Goal: Task Accomplishment & Management: Manage account settings

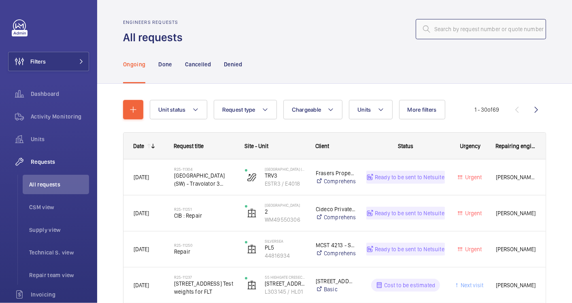
click at [441, 28] on input "text" at bounding box center [480, 29] width 130 height 20
paste input "R25-11181"
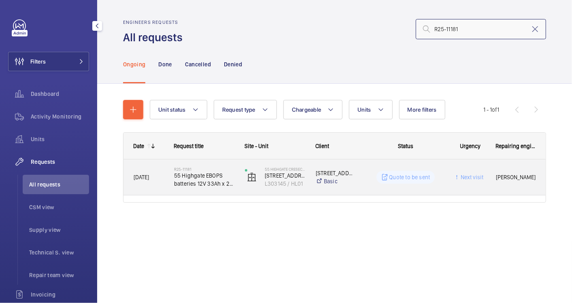
type input "R25-11181"
click at [151, 187] on div "[DATE]" at bounding box center [144, 177] width 40 height 25
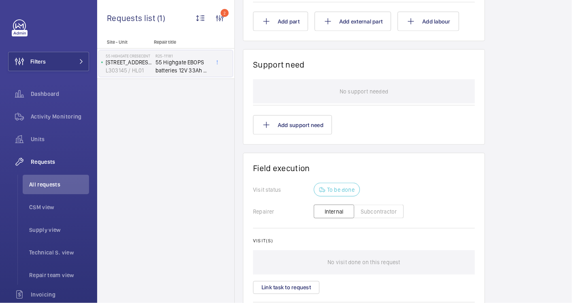
scroll to position [449, 0]
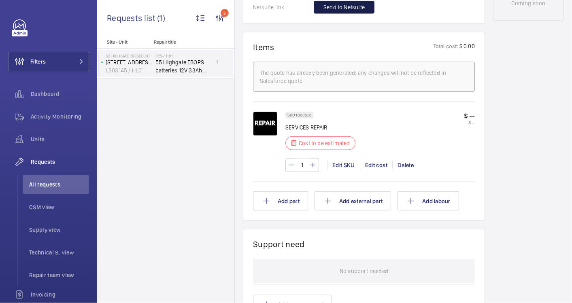
click at [348, 8] on span "Send to Netsuite" at bounding box center [343, 7] width 41 height 8
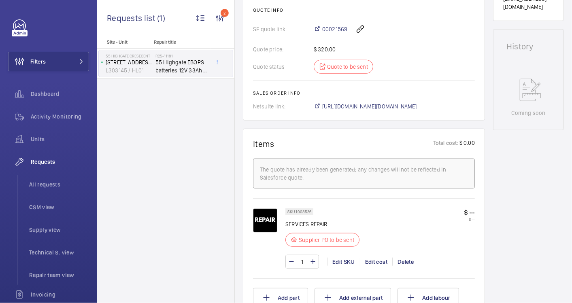
scroll to position [330, 0]
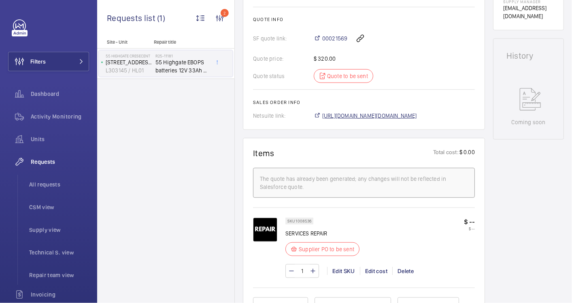
click at [396, 117] on span "[URL][DOMAIN_NAME][DOMAIN_NAME]" at bounding box center [369, 116] width 95 height 8
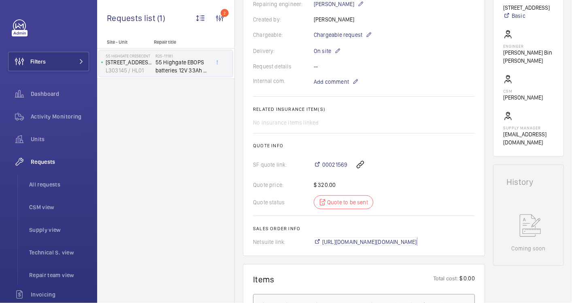
scroll to position [196, 0]
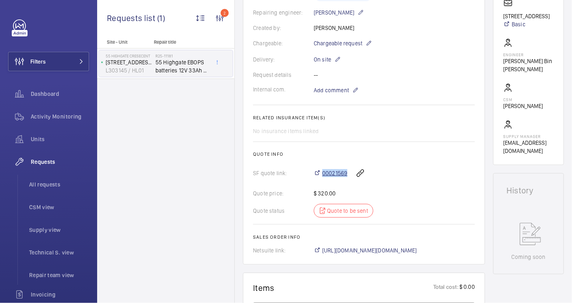
drag, startPoint x: 321, startPoint y: 166, endPoint x: 345, endPoint y: 172, distance: 24.9
click at [345, 172] on div "00021569" at bounding box center [393, 172] width 161 height 19
copy span "00021569"
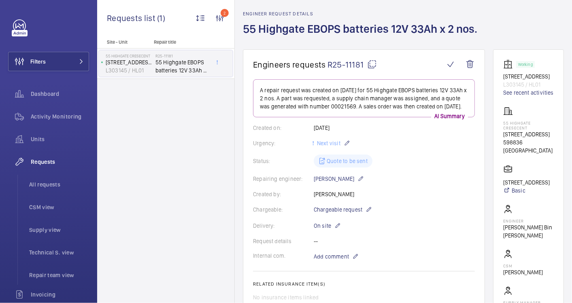
scroll to position [16, 0]
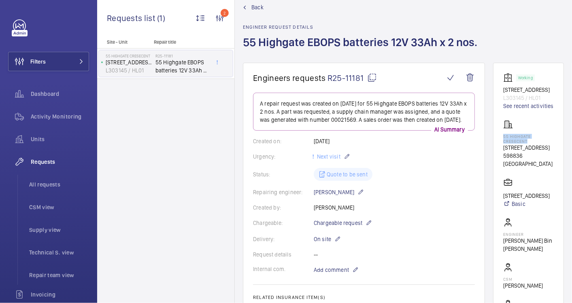
drag, startPoint x: 541, startPoint y: 157, endPoint x: 515, endPoint y: 154, distance: 26.1
click at [515, 144] on p "55 Highgate cresecent" at bounding box center [528, 139] width 51 height 10
drag, startPoint x: 515, startPoint y: 154, endPoint x: 521, endPoint y: 154, distance: 6.5
copy p "55 Highgate cresecent"
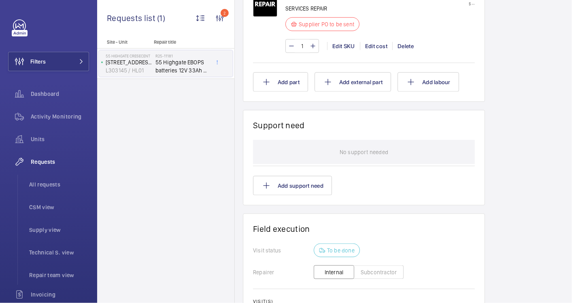
scroll to position [678, 0]
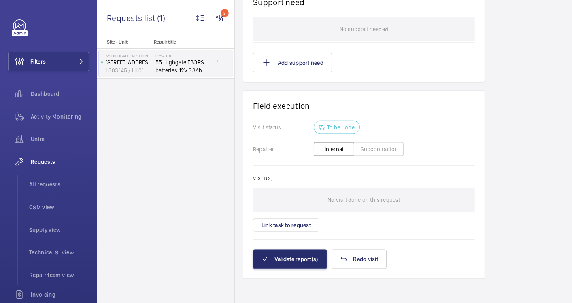
click at [367, 148] on button "Subcontractor" at bounding box center [379, 149] width 50 height 14
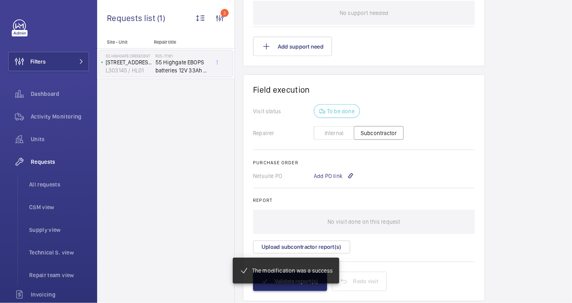
scroll to position [701, 0]
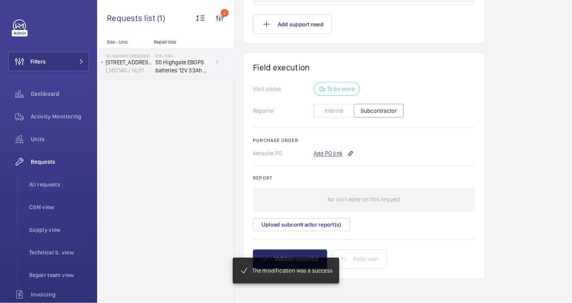
click at [327, 150] on div "Add PO link" at bounding box center [333, 154] width 40 height 8
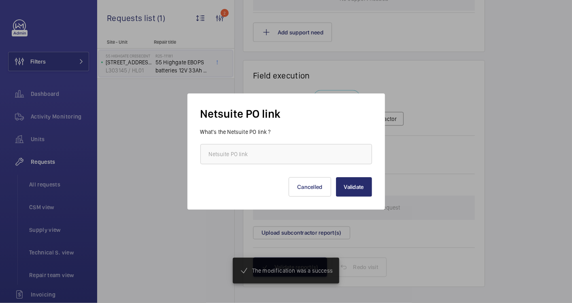
scroll to position [725, 0]
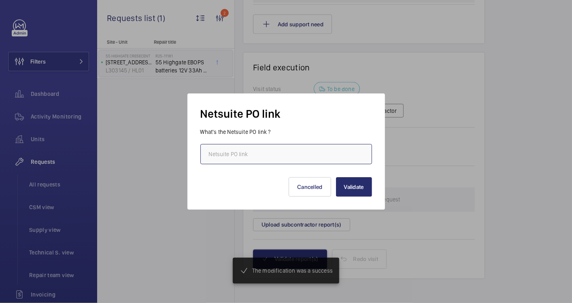
click at [239, 150] on input "text" at bounding box center [285, 154] width 171 height 20
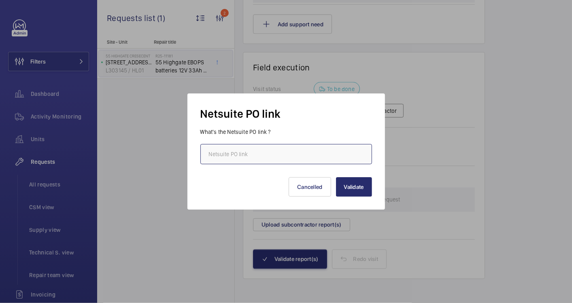
paste input "[URL][DOMAIN_NAME][DOMAIN_NAME]"
type input "[URL][DOMAIN_NAME][DOMAIN_NAME]"
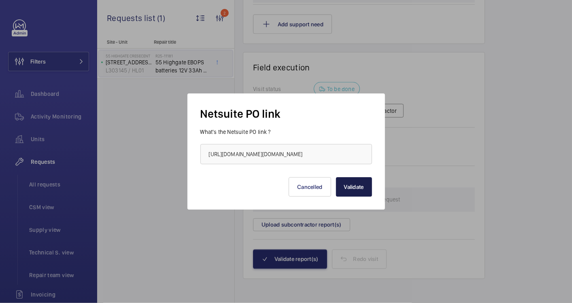
click at [349, 189] on button "Validate" at bounding box center [354, 186] width 36 height 19
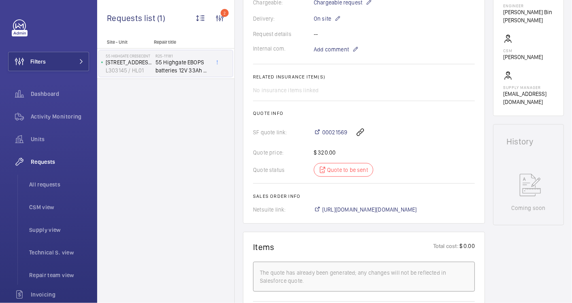
scroll to position [241, 0]
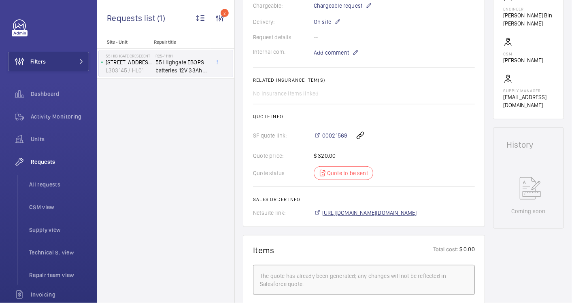
click at [417, 215] on span "[URL][DOMAIN_NAME][DOMAIN_NAME]" at bounding box center [369, 213] width 95 height 8
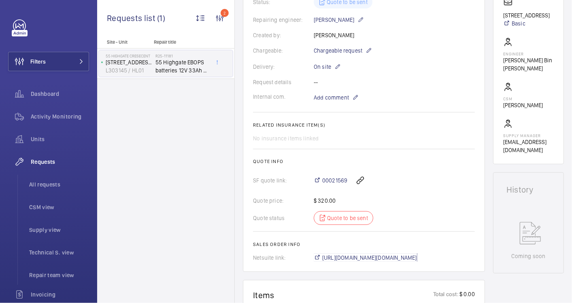
scroll to position [0, 0]
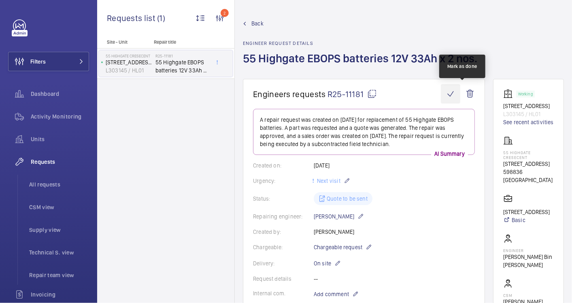
click at [460, 91] on wm-front-icon-button at bounding box center [449, 93] width 19 height 19
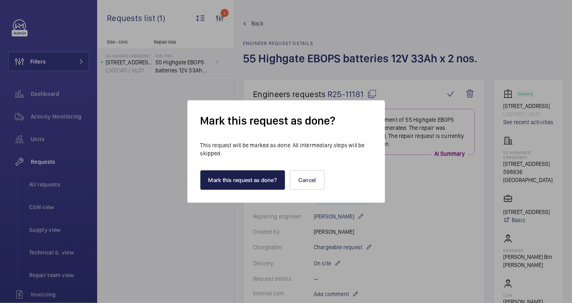
click at [261, 180] on button "Mark this request as done?" at bounding box center [242, 179] width 85 height 19
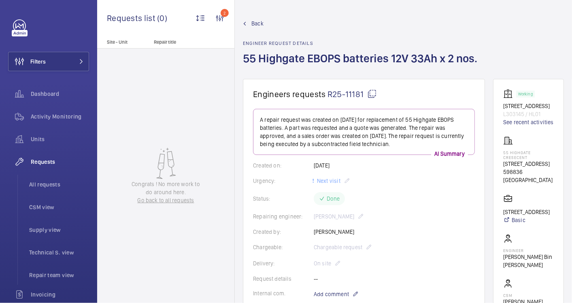
click at [258, 26] on span "Back" at bounding box center [257, 23] width 12 height 8
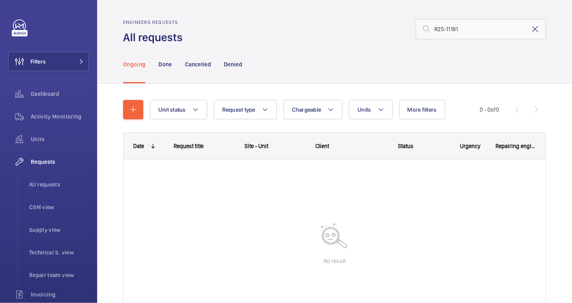
click at [530, 28] on mat-icon at bounding box center [535, 29] width 10 height 10
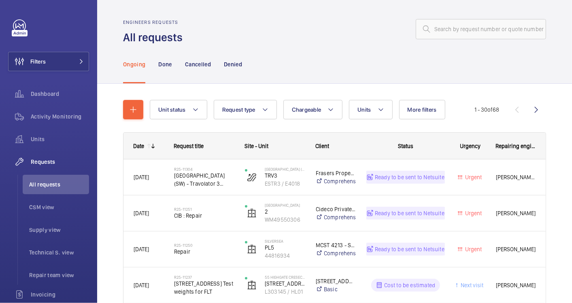
click at [372, 59] on div "Ongoing Done Cancelled Denied" at bounding box center [334, 64] width 423 height 38
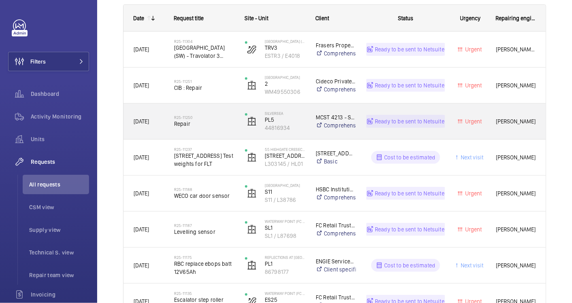
scroll to position [135, 0]
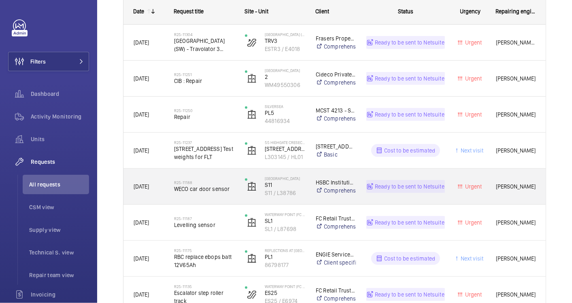
click at [203, 193] on div "R25-11188 WECO car door sensor" at bounding box center [204, 186] width 60 height 23
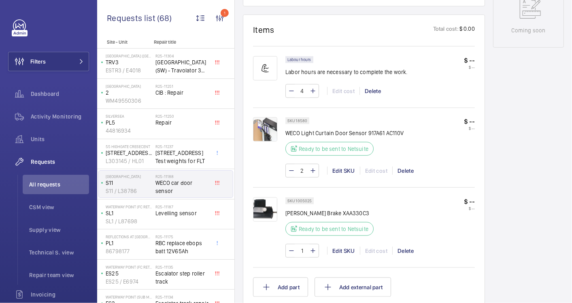
scroll to position [314, 0]
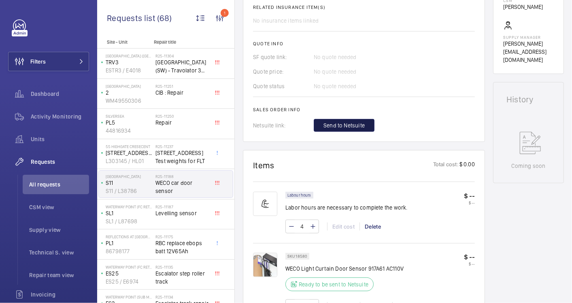
click at [354, 121] on span "Send to Netsuite" at bounding box center [343, 125] width 41 height 8
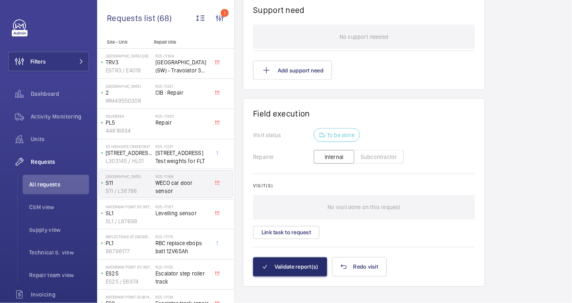
scroll to position [7, 0]
click at [281, 257] on button "Validate report(s)" at bounding box center [290, 266] width 74 height 19
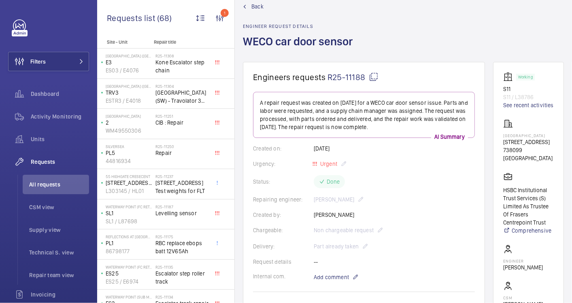
scroll to position [0, 0]
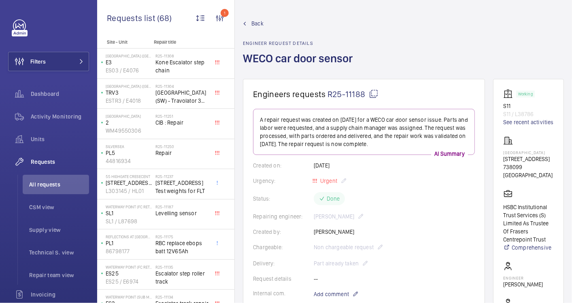
click at [258, 23] on span "Back" at bounding box center [257, 23] width 12 height 8
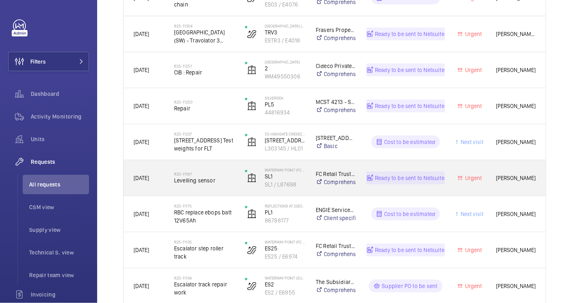
scroll to position [180, 0]
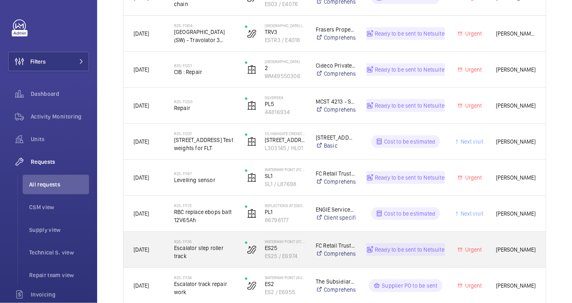
click at [234, 255] on span "Escalator step roller track" at bounding box center [204, 252] width 60 height 16
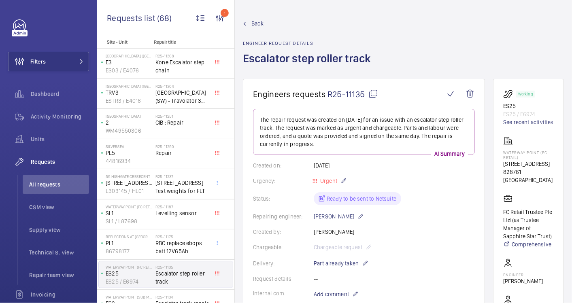
click at [254, 13] on wm-front-admin-header "Back Engineer request details Escalator step roller track" at bounding box center [403, 39] width 337 height 79
click at [252, 24] on span "Back" at bounding box center [257, 23] width 12 height 8
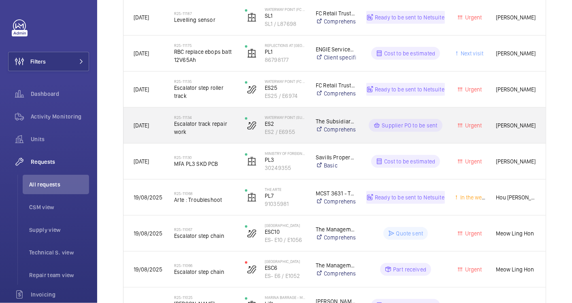
scroll to position [359, 0]
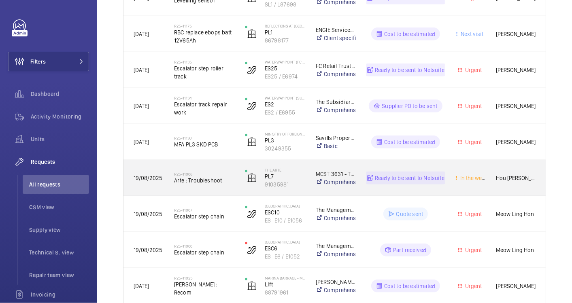
click at [210, 185] on div "R25-11068 Arte : Troubleshoot" at bounding box center [204, 177] width 60 height 23
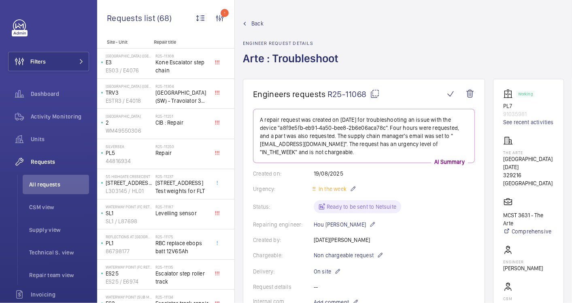
click at [252, 24] on span "Back" at bounding box center [257, 23] width 12 height 8
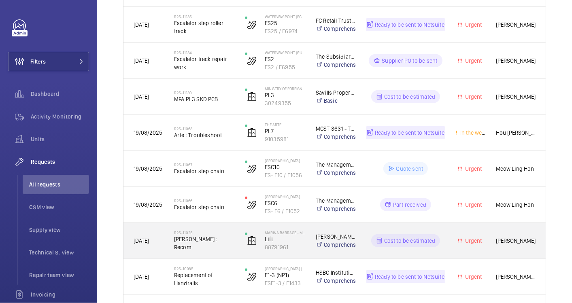
scroll to position [449, 0]
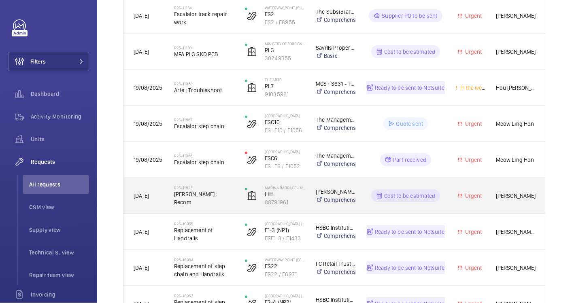
click at [228, 196] on span "[PERSON_NAME] : Recom" at bounding box center [204, 198] width 60 height 16
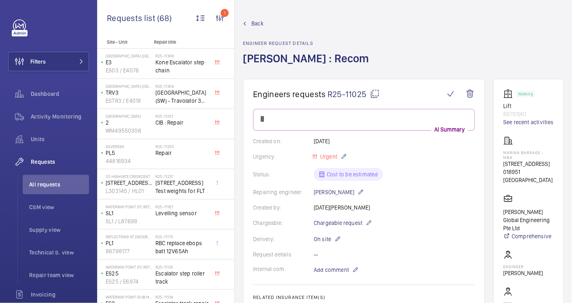
click at [256, 26] on span "Back" at bounding box center [257, 23] width 12 height 8
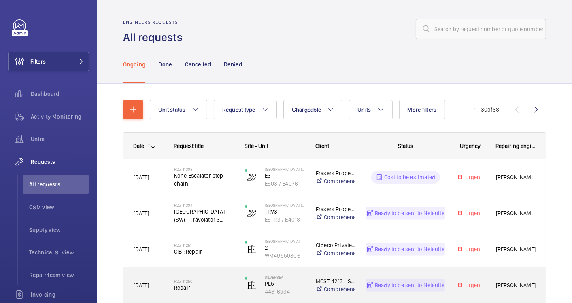
scroll to position [135, 0]
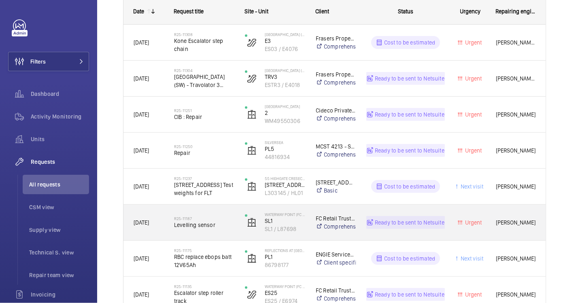
click at [227, 233] on div "R25-11187 Levelling sensor" at bounding box center [204, 222] width 60 height 23
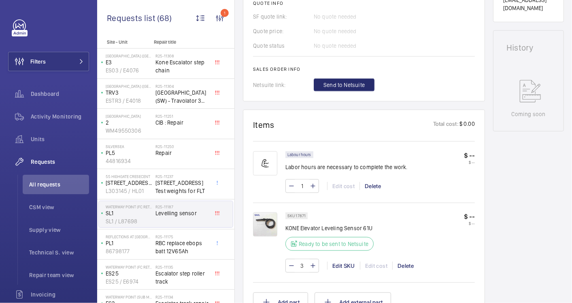
scroll to position [269, 0]
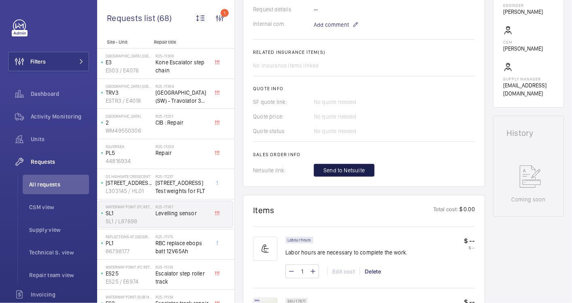
click at [355, 167] on span "Send to Netsuite" at bounding box center [343, 170] width 41 height 8
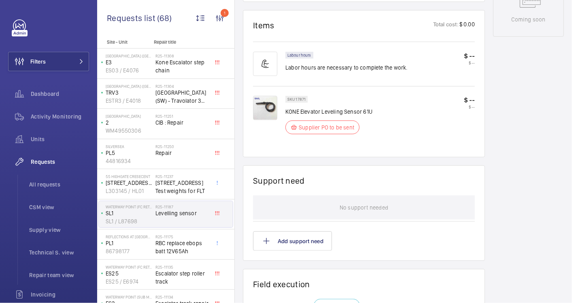
scroll to position [314, 0]
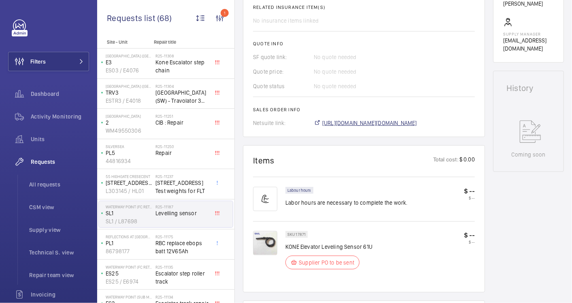
click at [396, 122] on span "[URL][DOMAIN_NAME][DOMAIN_NAME]" at bounding box center [369, 123] width 95 height 8
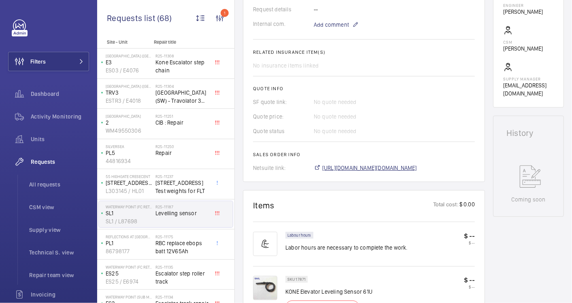
click at [405, 167] on span "[URL][DOMAIN_NAME][DOMAIN_NAME]" at bounding box center [369, 168] width 95 height 8
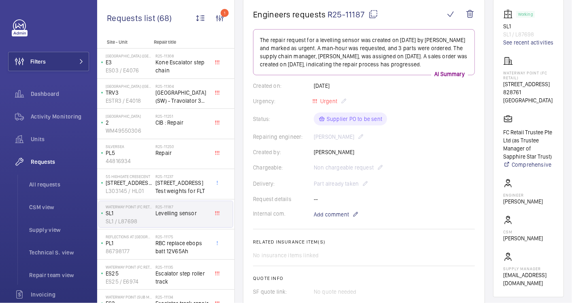
scroll to position [0, 0]
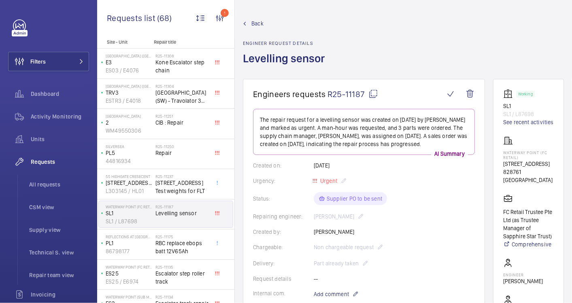
click at [255, 21] on span "Back" at bounding box center [257, 23] width 12 height 8
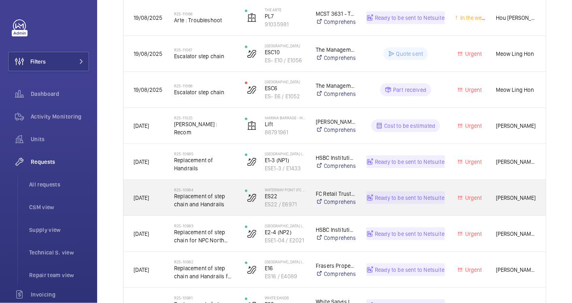
scroll to position [539, 0]
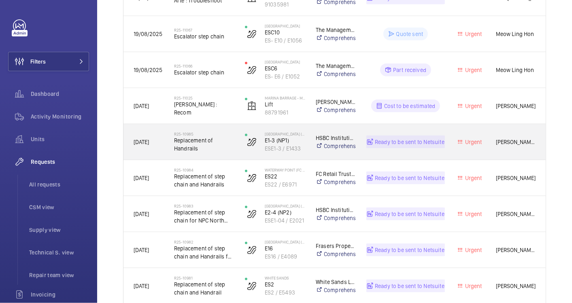
click at [163, 144] on span "[DATE]" at bounding box center [148, 142] width 30 height 9
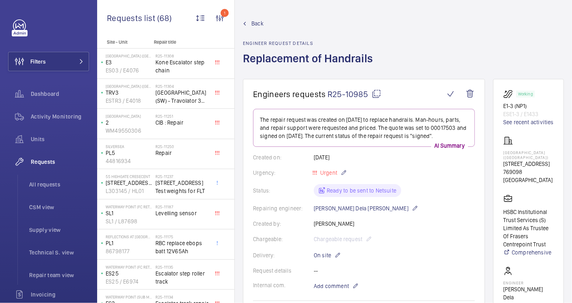
click at [250, 24] on link "Back" at bounding box center [310, 23] width 135 height 8
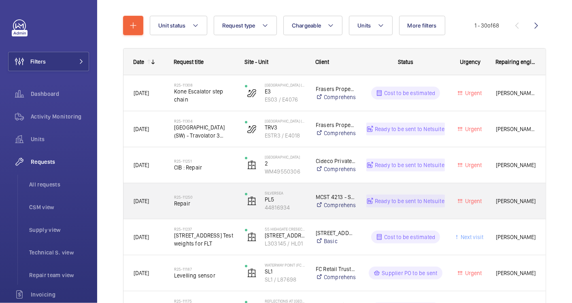
scroll to position [90, 0]
